Goal: Task Accomplishment & Management: Manage account settings

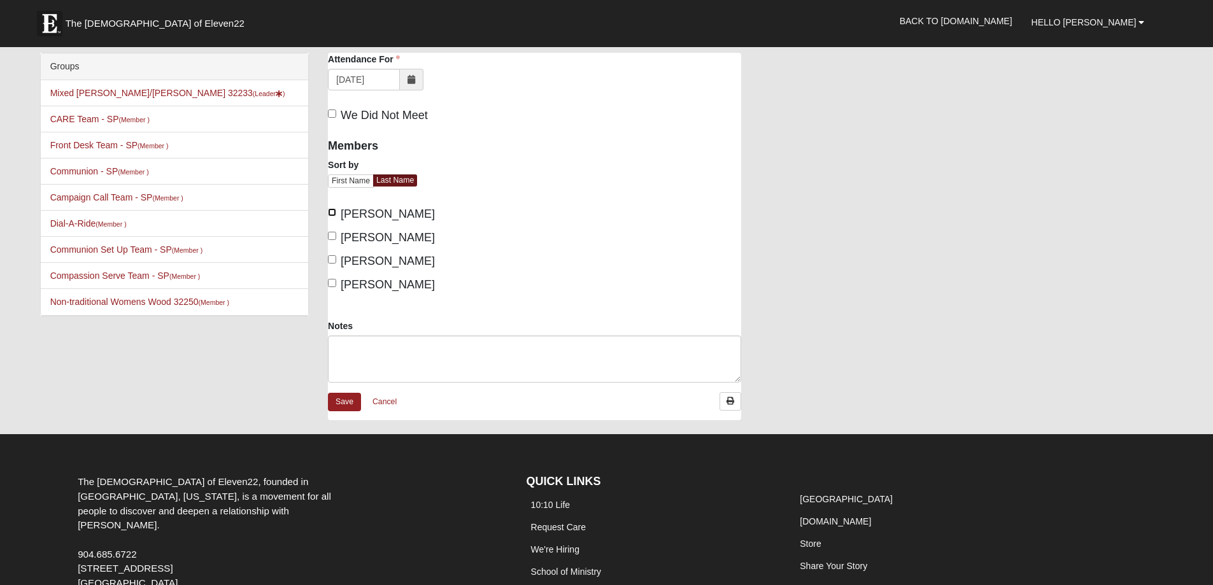
click at [334, 214] on input "[PERSON_NAME]" at bounding box center [332, 212] width 8 height 8
checkbox input "true"
click at [334, 233] on input "[PERSON_NAME]" at bounding box center [332, 236] width 8 height 8
checkbox input "true"
click at [331, 260] on input "Healy, Maria" at bounding box center [332, 259] width 8 height 8
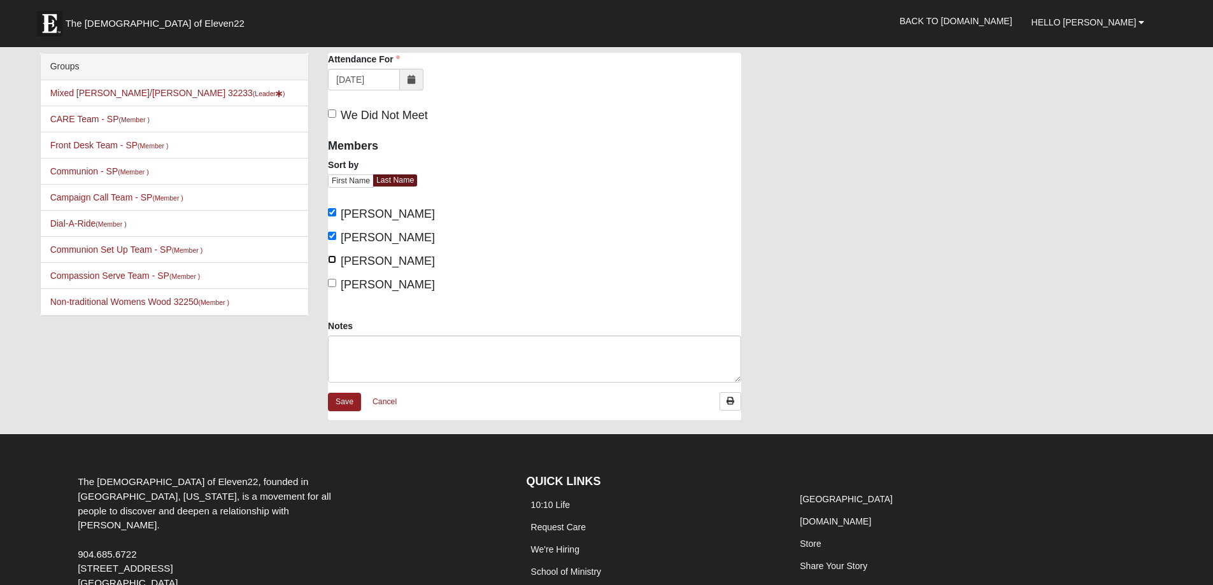
checkbox input "true"
click at [333, 282] on input "Mason, Nancy" at bounding box center [332, 283] width 8 height 8
checkbox input "true"
click at [348, 345] on textarea "Notes" at bounding box center [534, 359] width 413 height 47
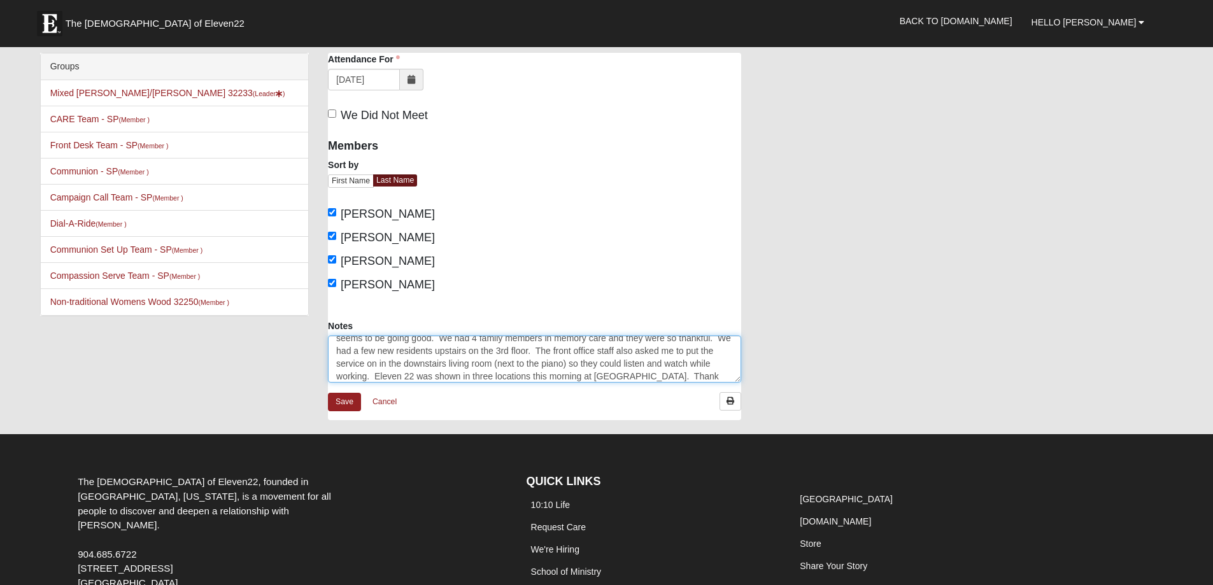
scroll to position [47, 0]
type textarea "29 Residents, 7 family members, 1 new volunteer ([PERSON_NAME] and she is adora…"
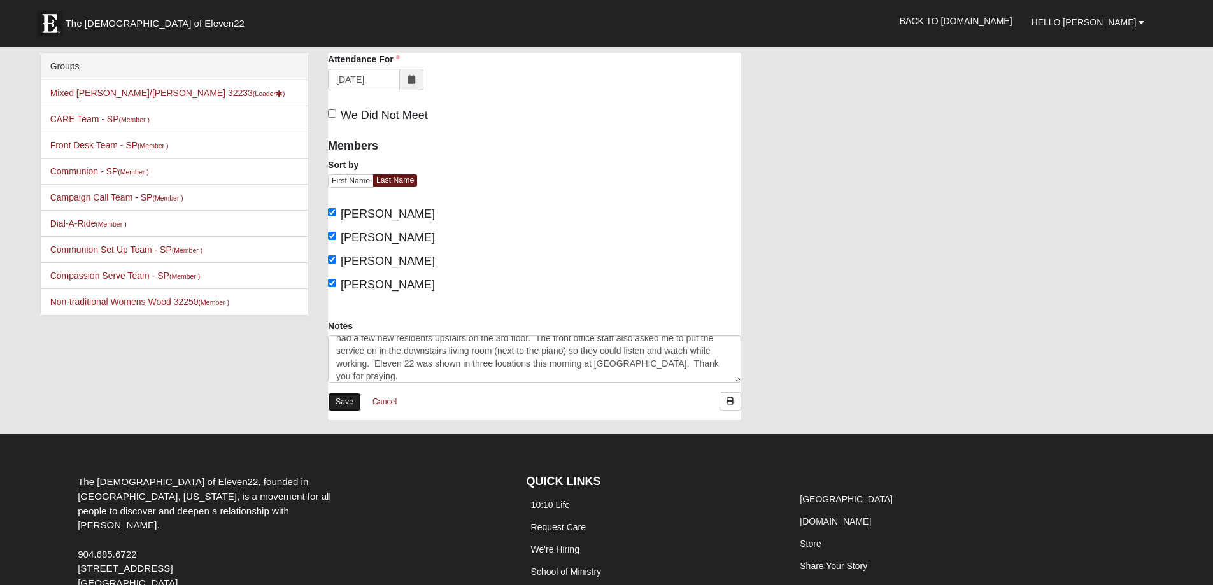
click at [346, 399] on link "Save" at bounding box center [344, 402] width 33 height 18
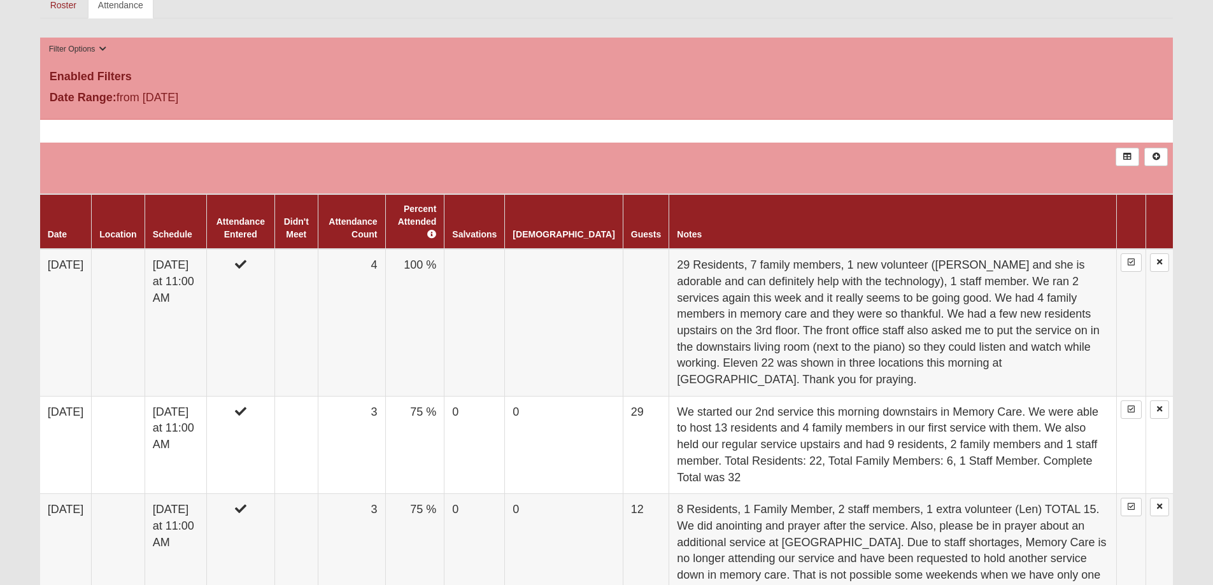
scroll to position [471, 0]
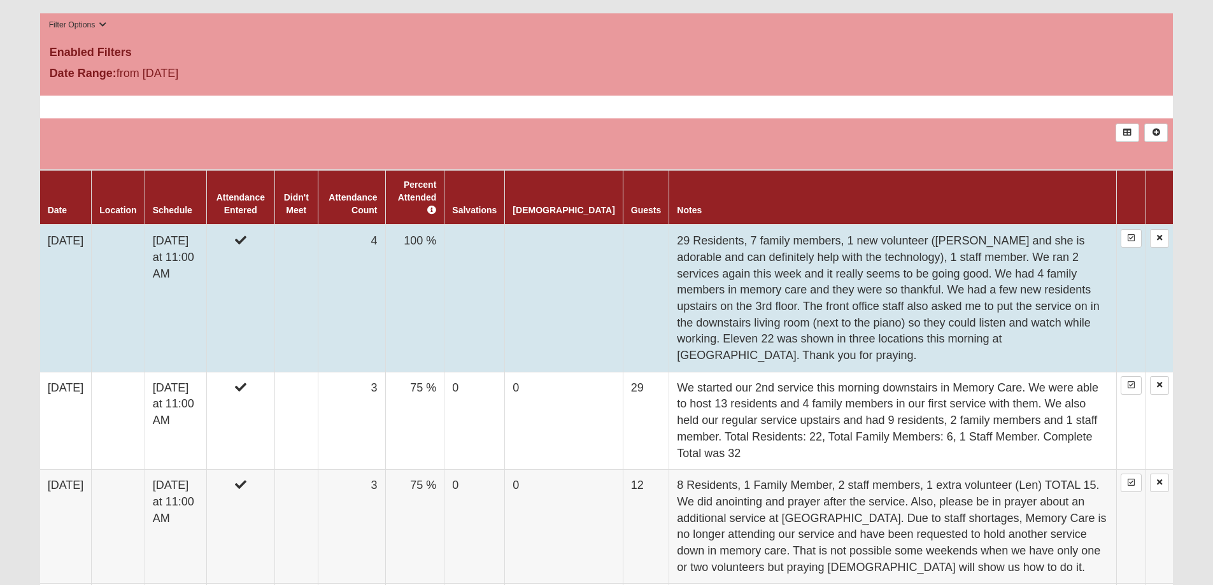
click at [505, 267] on td at bounding box center [475, 298] width 61 height 147
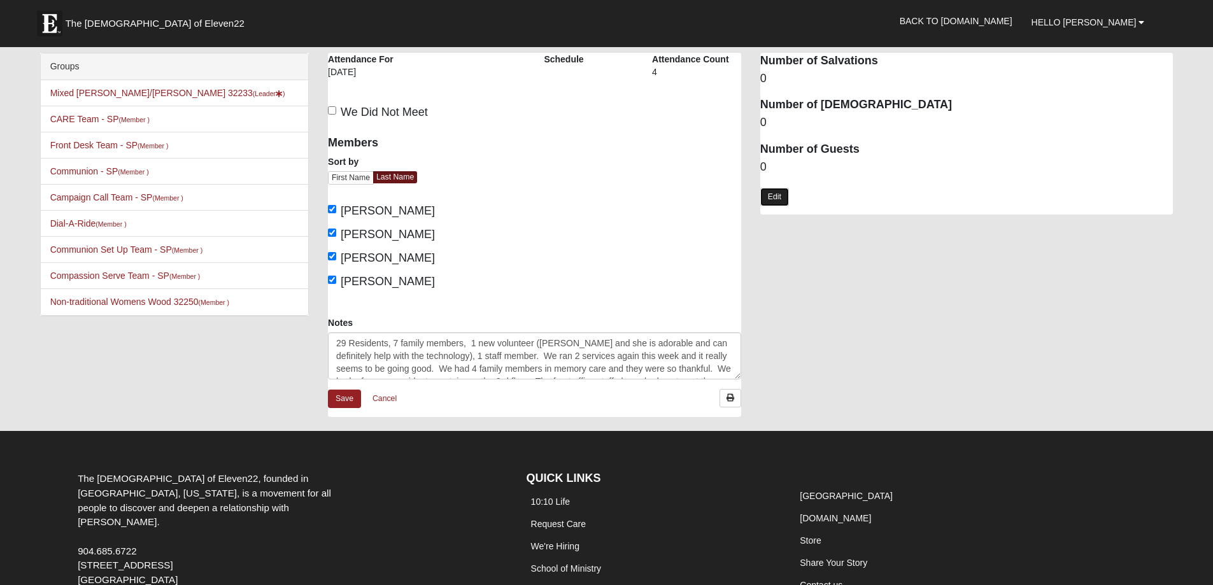
click at [771, 195] on link "Edit" at bounding box center [775, 197] width 29 height 18
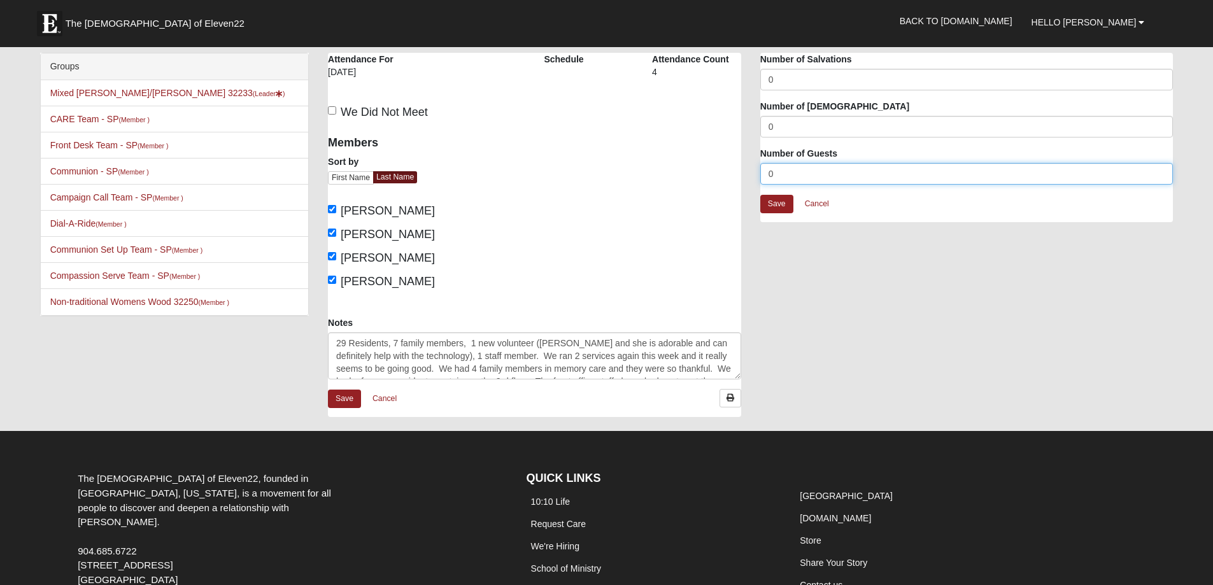
drag, startPoint x: 785, startPoint y: 175, endPoint x: 745, endPoint y: 176, distance: 40.8
click at [745, 176] on div "Beach House Attendance Attendance For 8/17/2025 Schedule Attendance Count 4" at bounding box center [751, 241] width 864 height 377
type input "38"
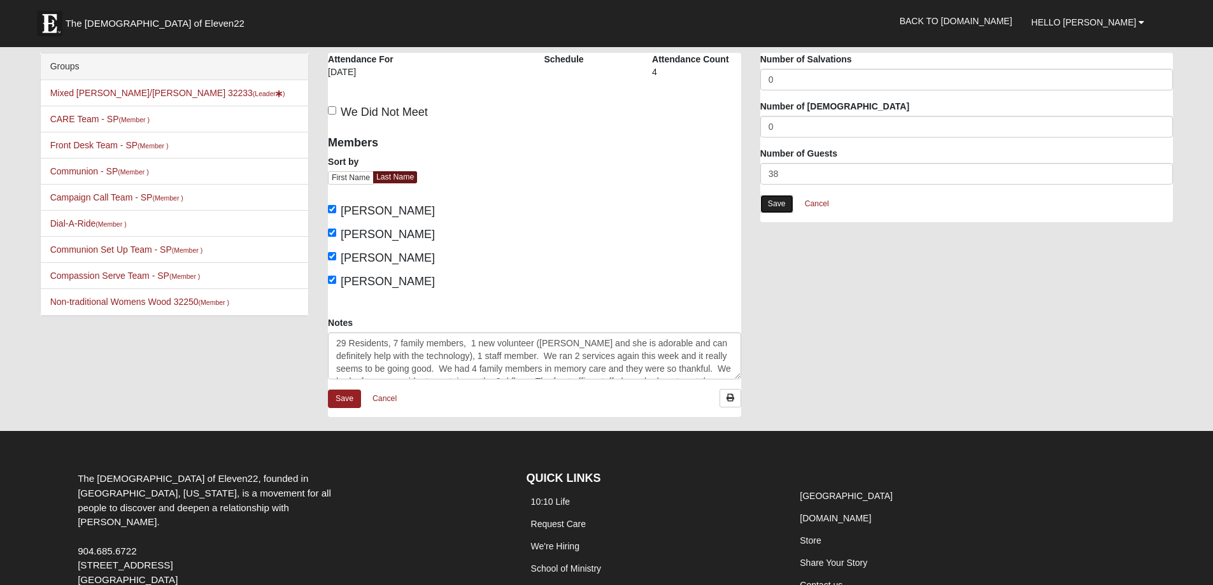
click at [781, 205] on link "Save" at bounding box center [777, 204] width 33 height 18
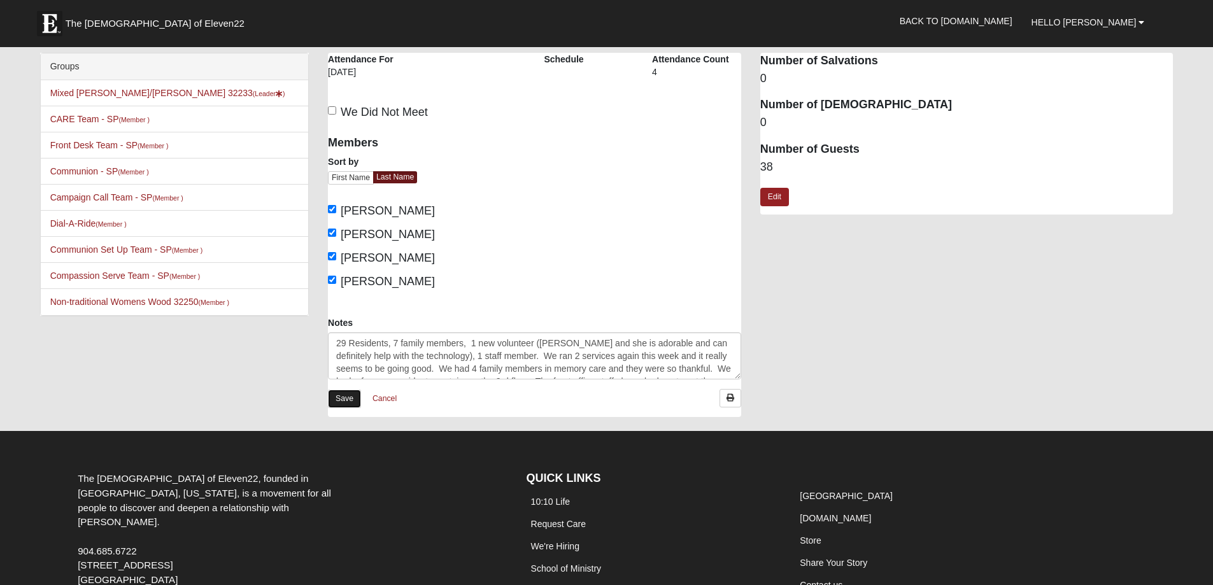
click at [347, 401] on link "Save" at bounding box center [344, 399] width 33 height 18
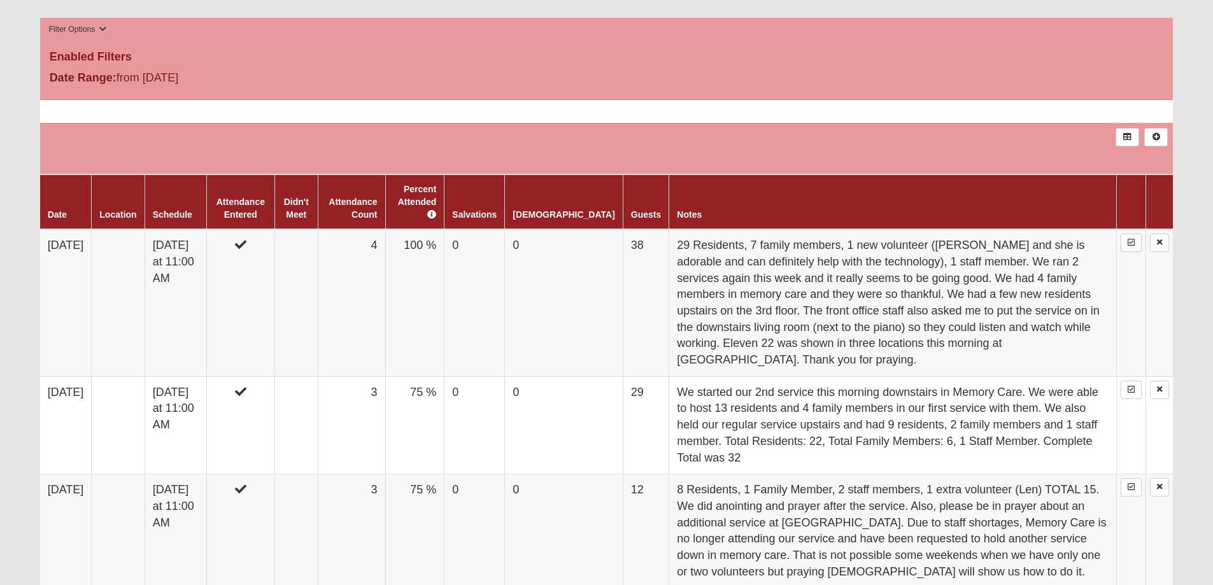
scroll to position [483, 0]
